Goal: Task Accomplishment & Management: Manage account settings

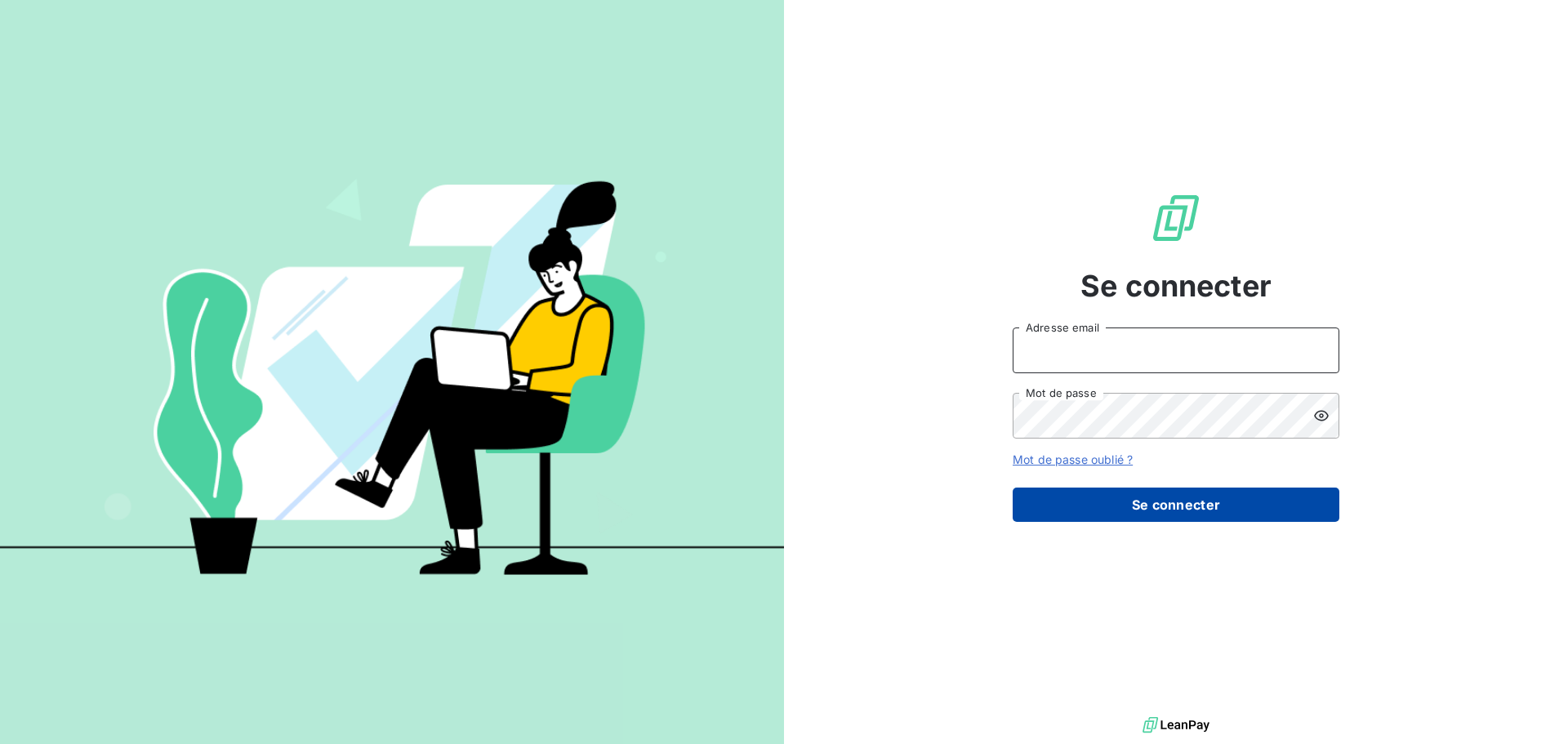
type input "[EMAIL_ADDRESS][DOMAIN_NAME]"
drag, startPoint x: 1189, startPoint y: 511, endPoint x: 1174, endPoint y: 493, distance: 23.4
click at [1190, 511] on button "Se connecter" at bounding box center [1176, 505] width 326 height 34
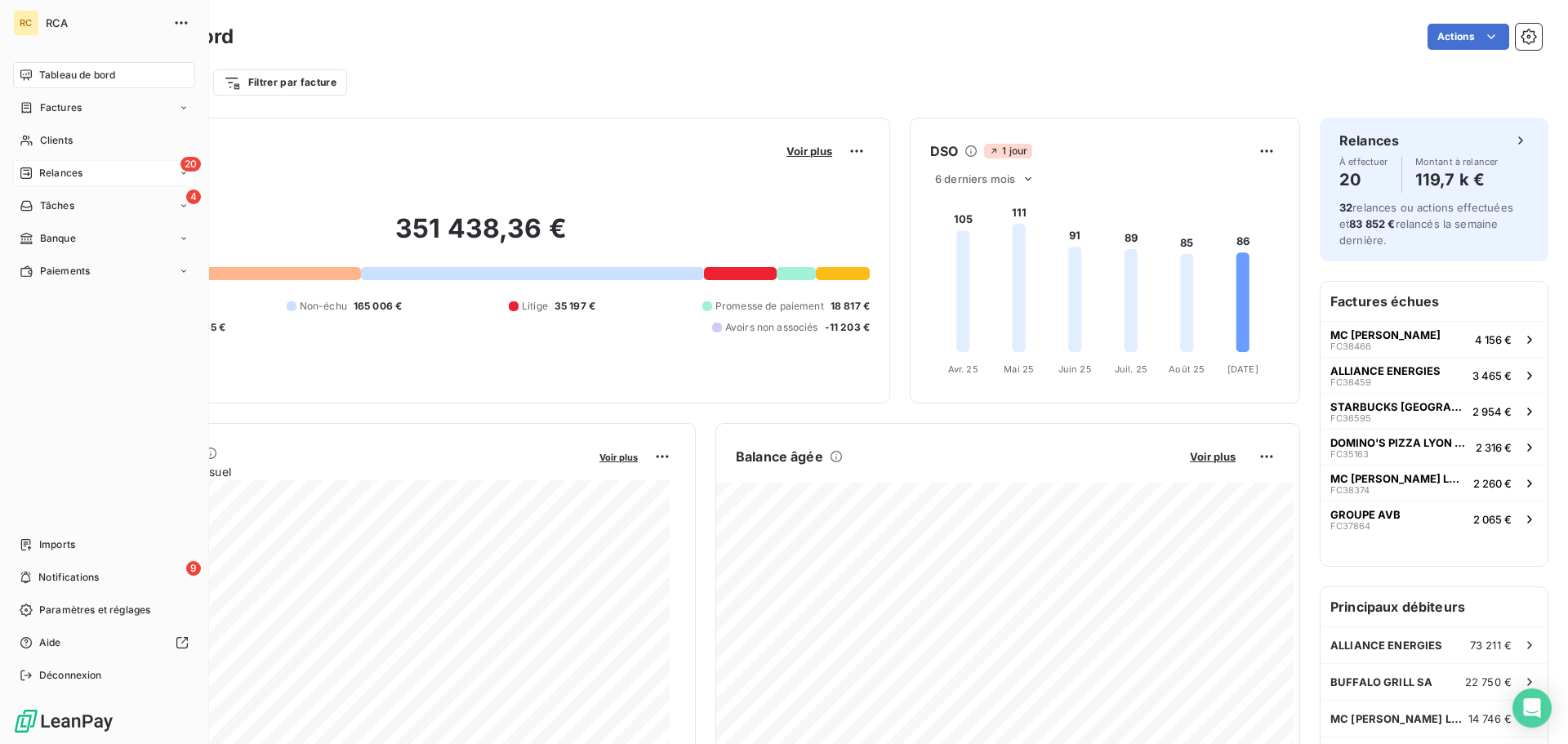
click at [42, 167] on span "Relances" at bounding box center [61, 173] width 43 height 14
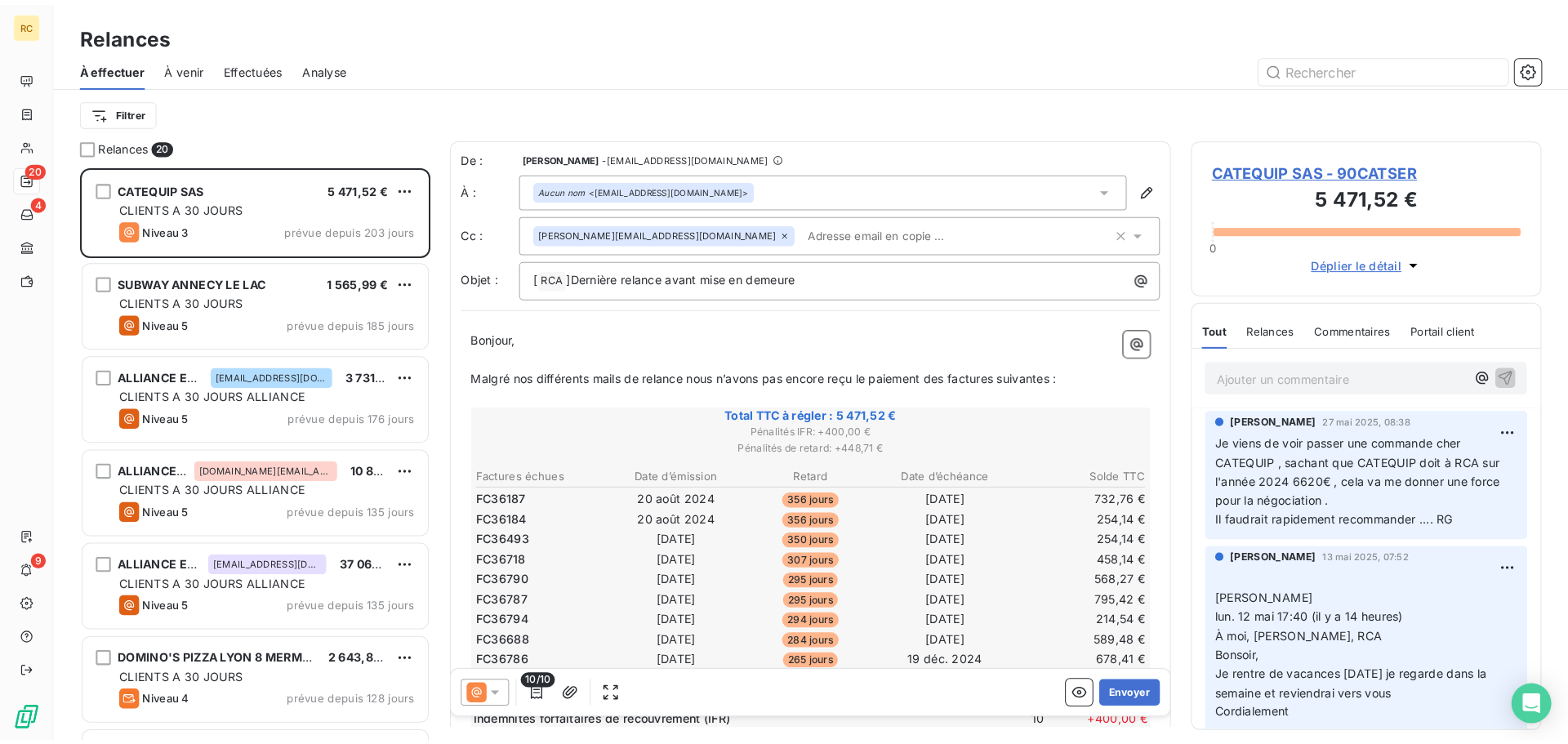
scroll to position [572, 339]
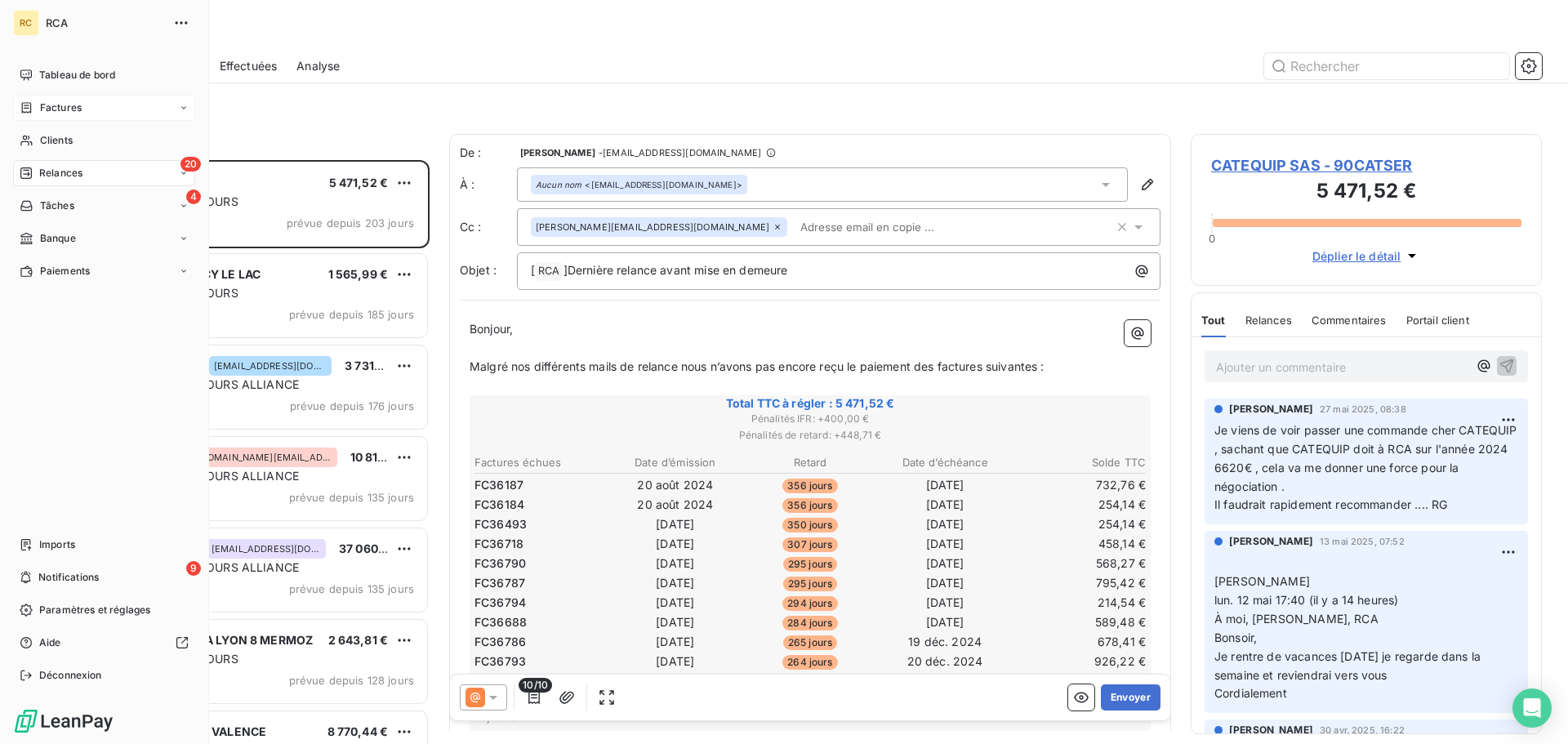
click at [50, 110] on span "Factures" at bounding box center [61, 108] width 41 height 14
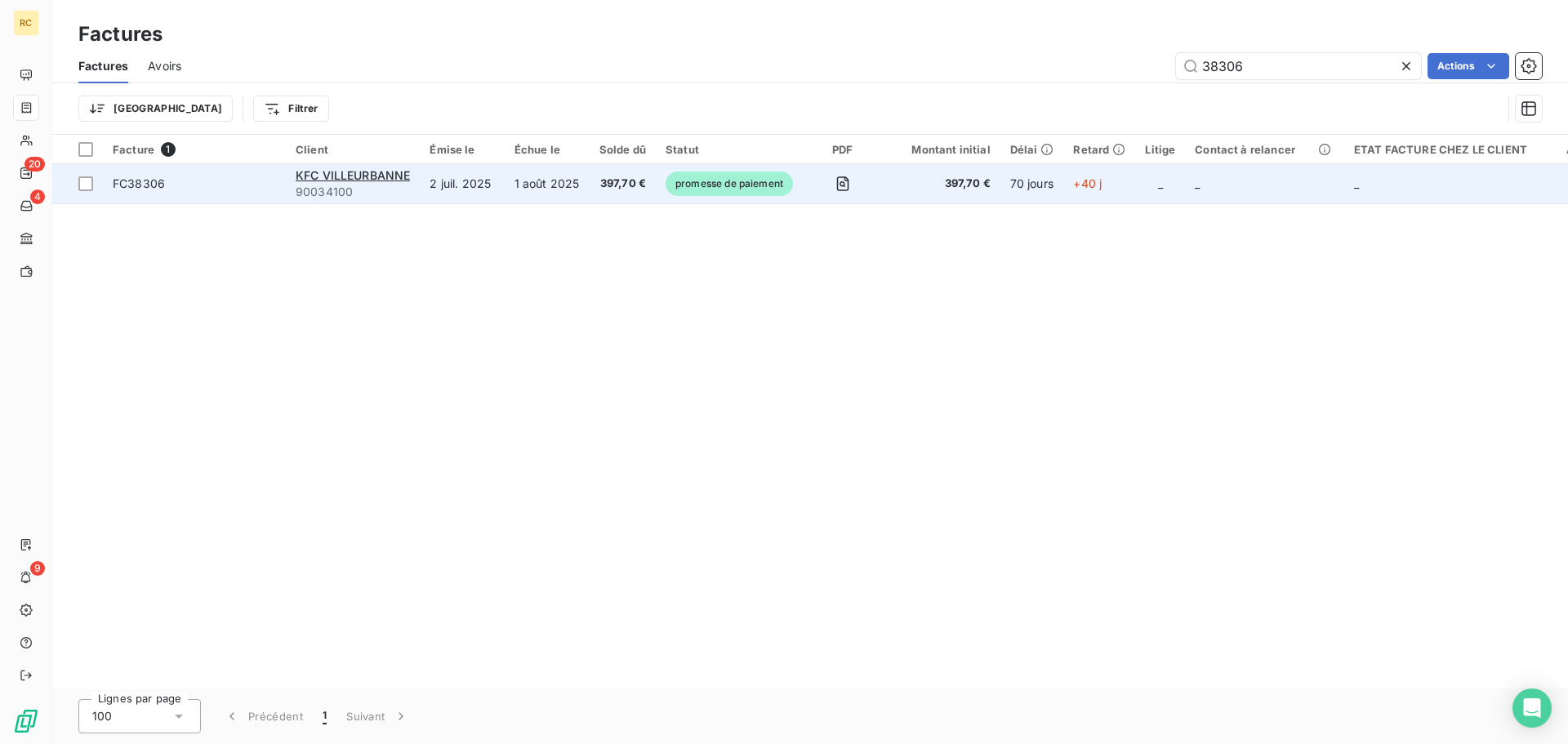
click at [472, 184] on td "2 juil. 2025" at bounding box center [462, 184] width 84 height 39
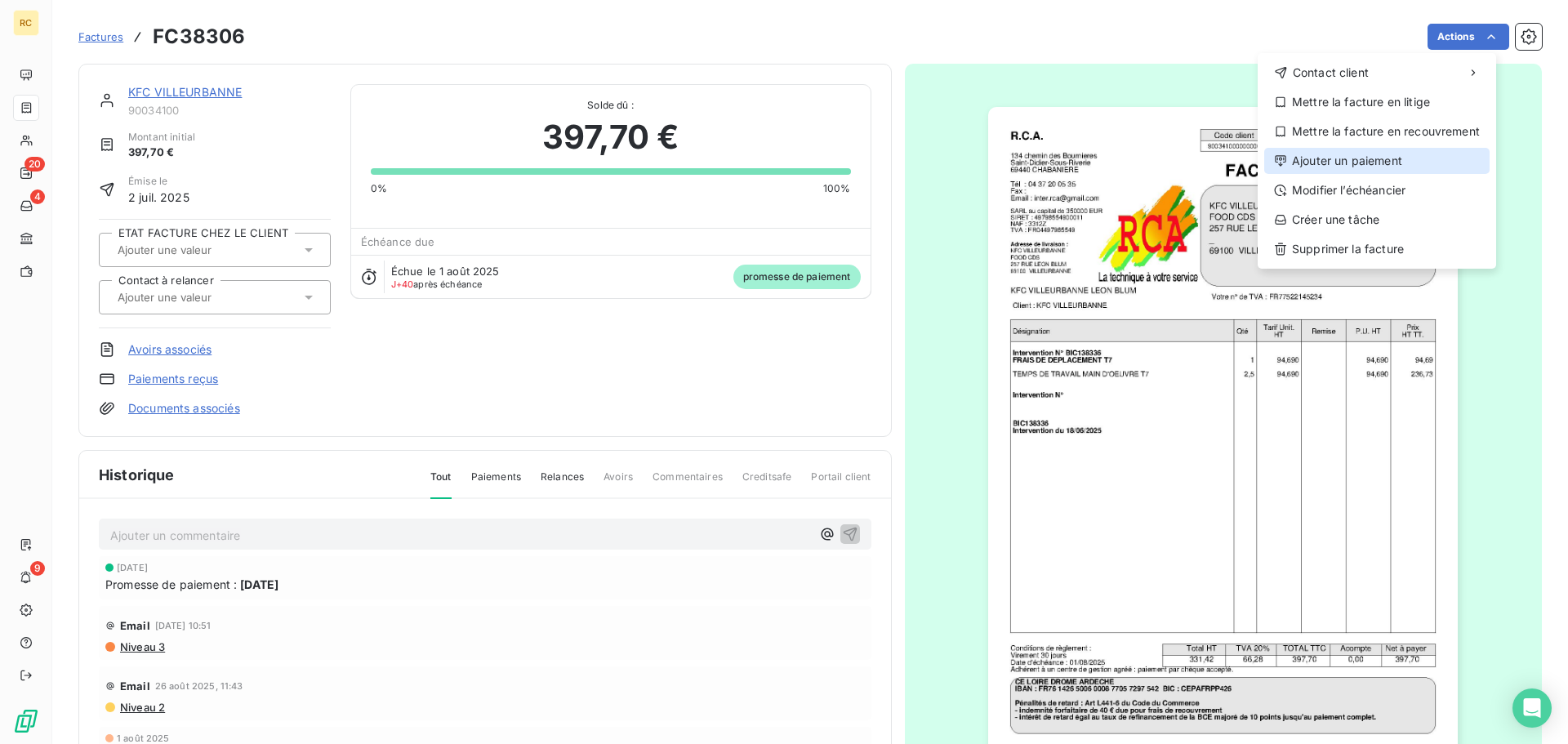
click at [1393, 157] on div "Ajouter un paiement" at bounding box center [1376, 160] width 225 height 26
